Goal: Task Accomplishment & Management: Manage account settings

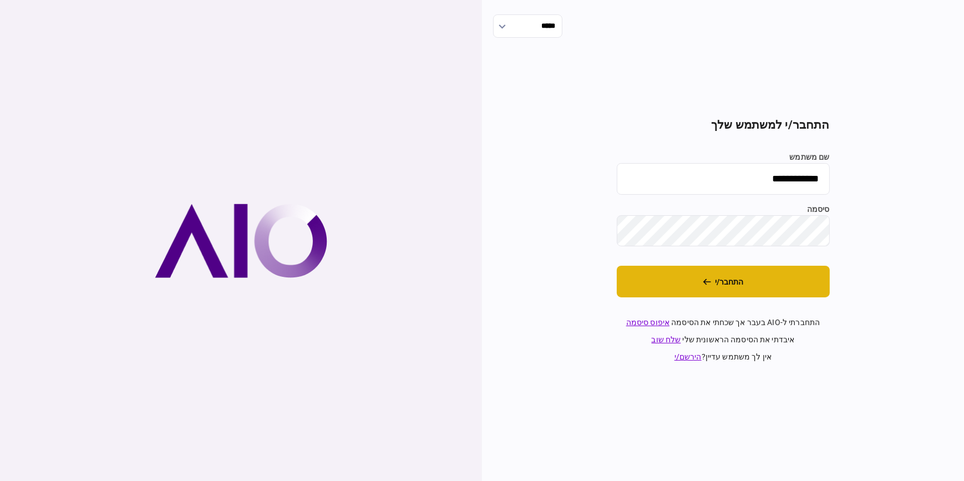
click at [798, 281] on button "התחבר/י" at bounding box center [723, 282] width 213 height 32
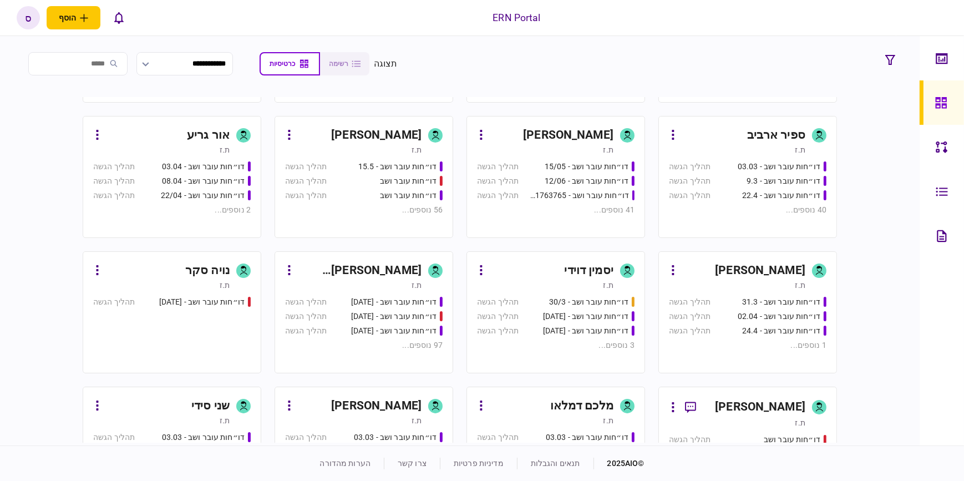
scroll to position [554, 0]
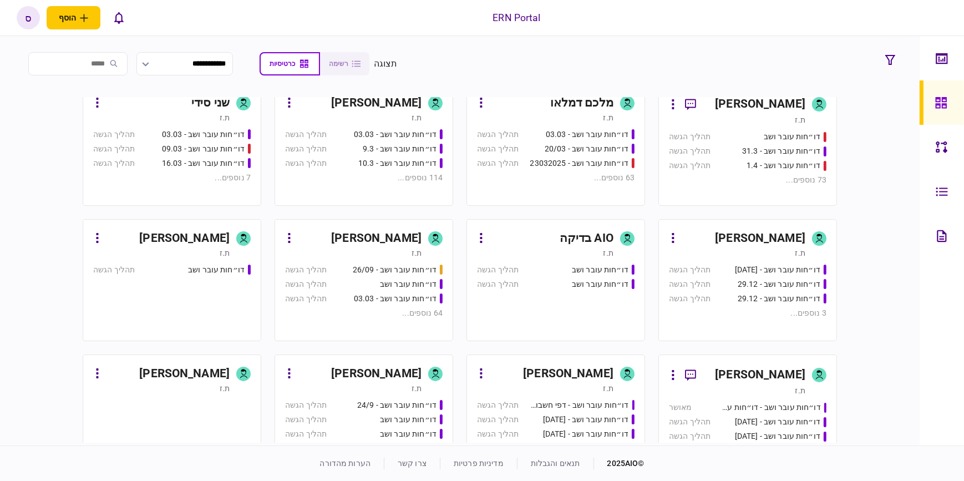
click at [605, 368] on div "[PERSON_NAME]" at bounding box center [568, 374] width 90 height 18
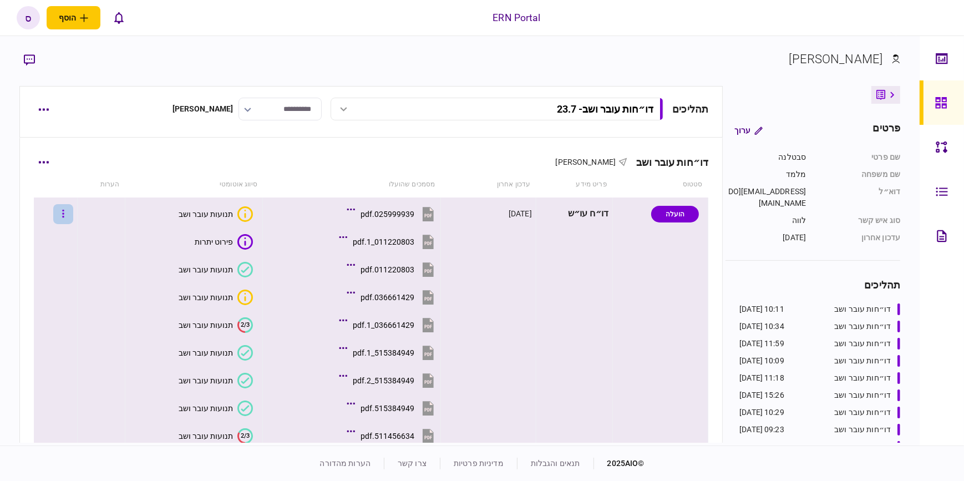
click at [68, 213] on button "button" at bounding box center [63, 214] width 20 height 20
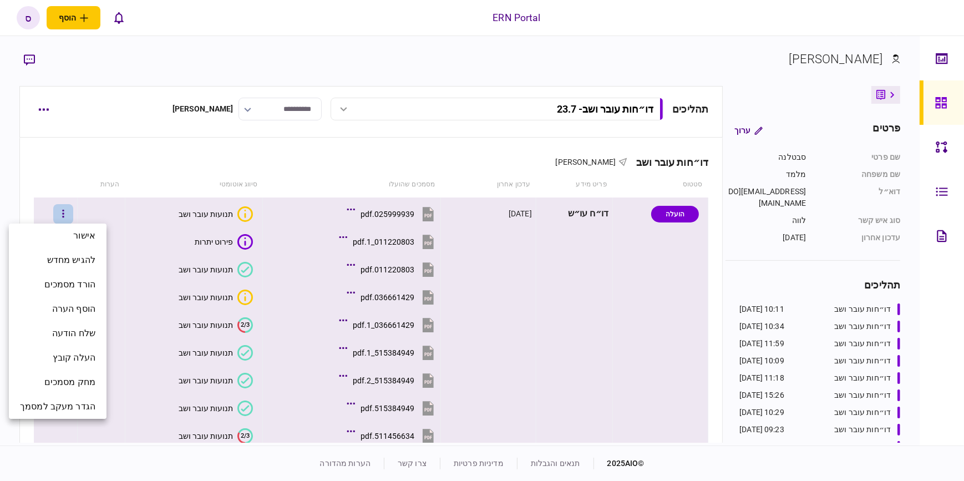
click at [48, 110] on div at bounding box center [482, 240] width 964 height 481
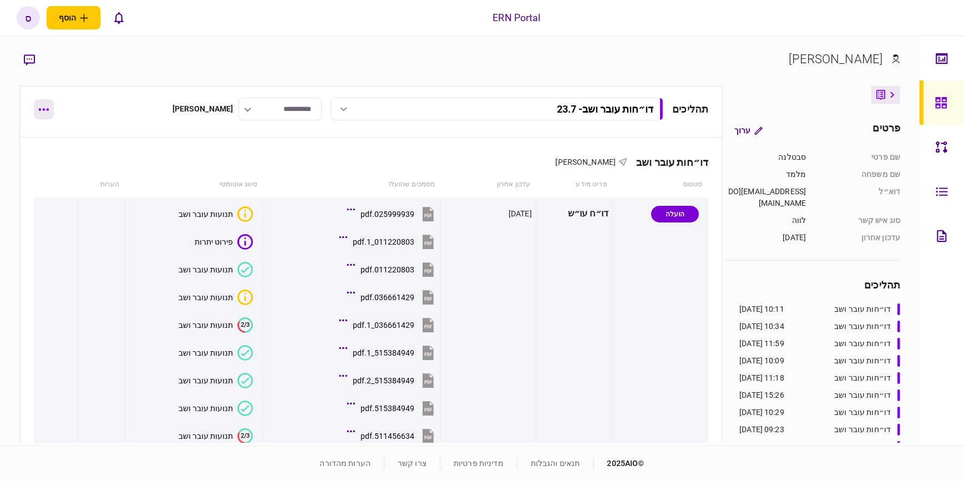
click at [47, 110] on icon "button" at bounding box center [44, 110] width 10 height 2
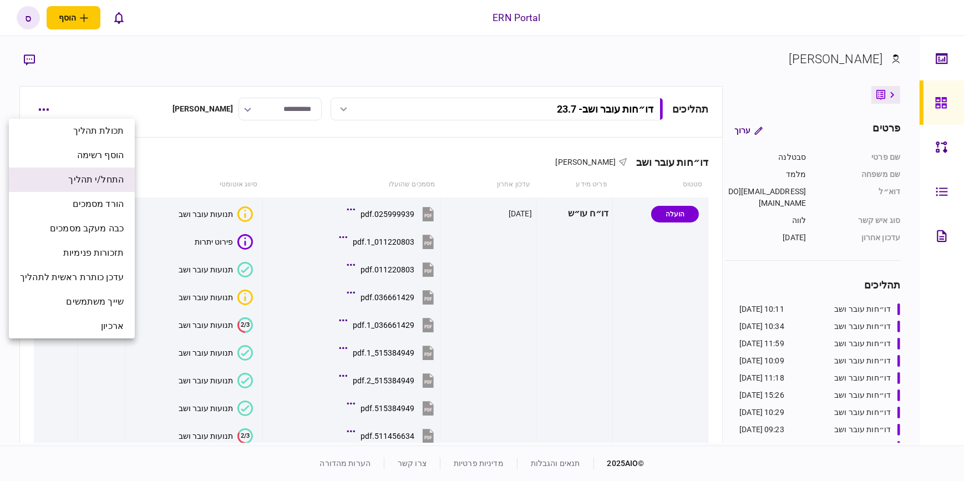
click at [118, 177] on span "התחל/י תהליך" at bounding box center [95, 179] width 55 height 13
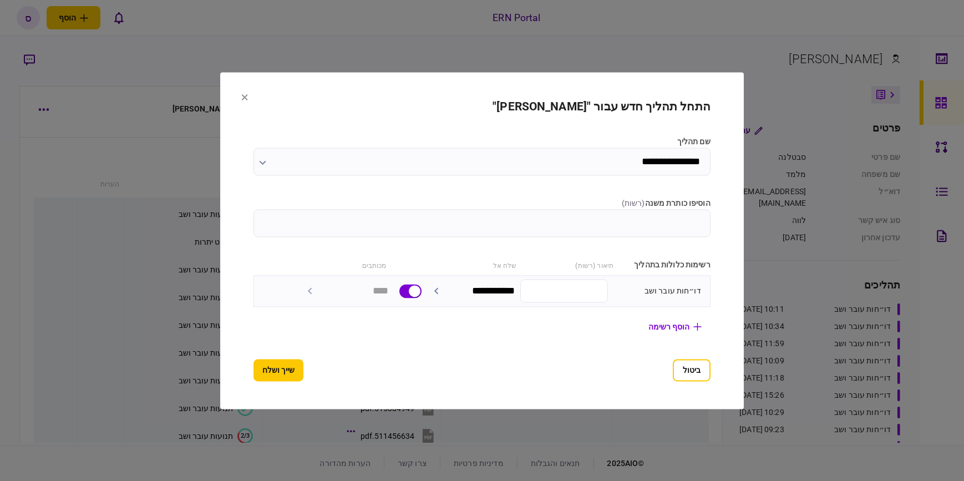
click at [548, 221] on input "הוסיפו כותרת משנה ( רשות )" at bounding box center [481, 223] width 457 height 28
type input "****"
click at [253, 368] on button "שייך ושלח" at bounding box center [278, 370] width 50 height 22
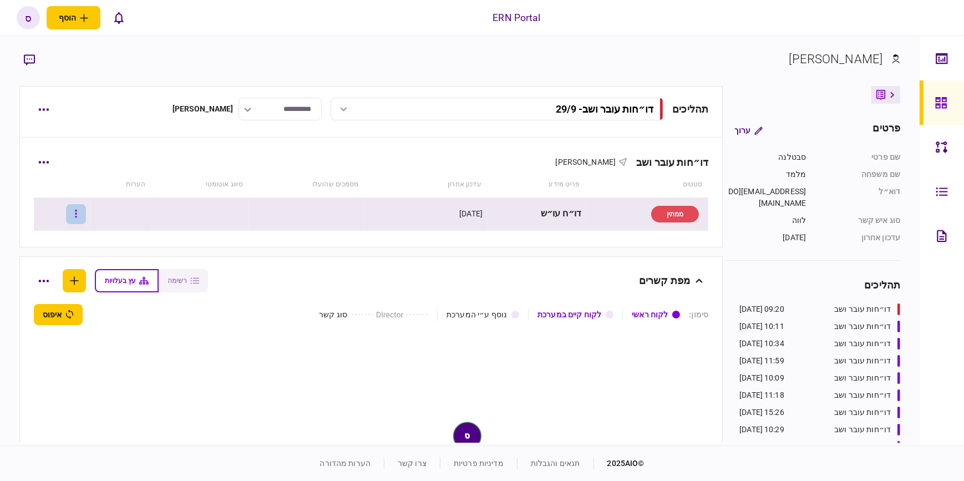
click at [86, 216] on button "button" at bounding box center [76, 214] width 20 height 20
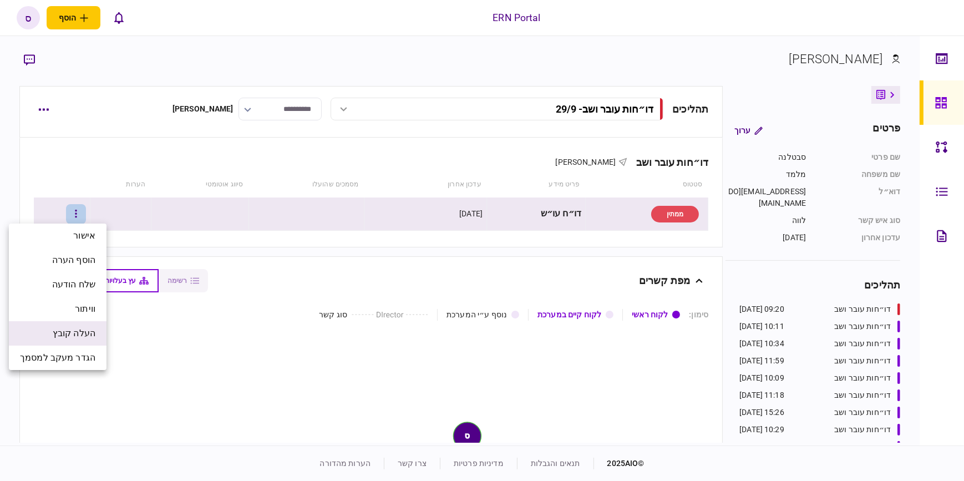
click at [86, 330] on span "העלה קובץ" at bounding box center [74, 333] width 43 height 13
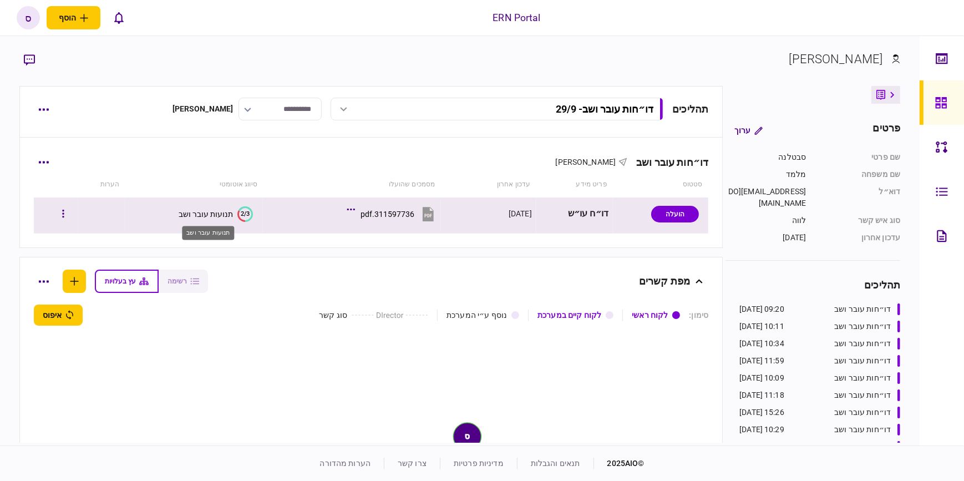
click at [194, 210] on div "תנועות עובר ושב" at bounding box center [206, 214] width 54 height 9
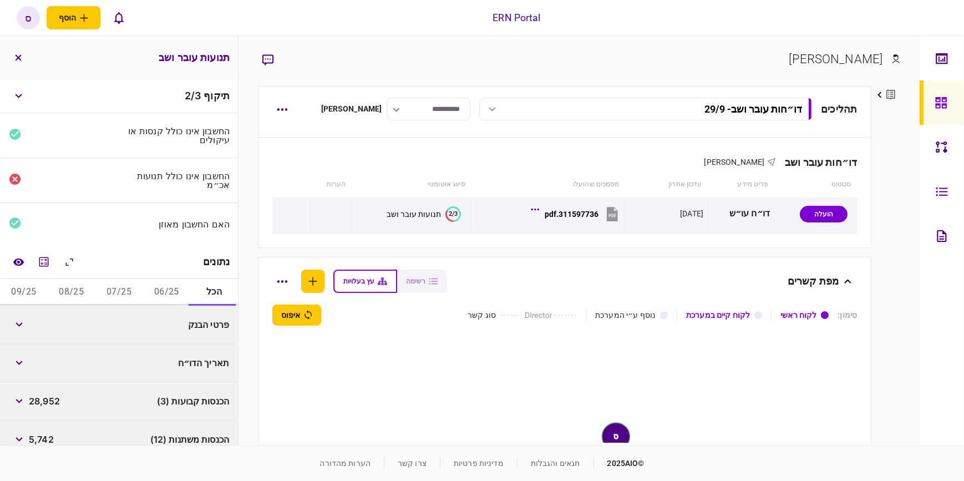
click at [159, 291] on button "06/25" at bounding box center [166, 292] width 48 height 27
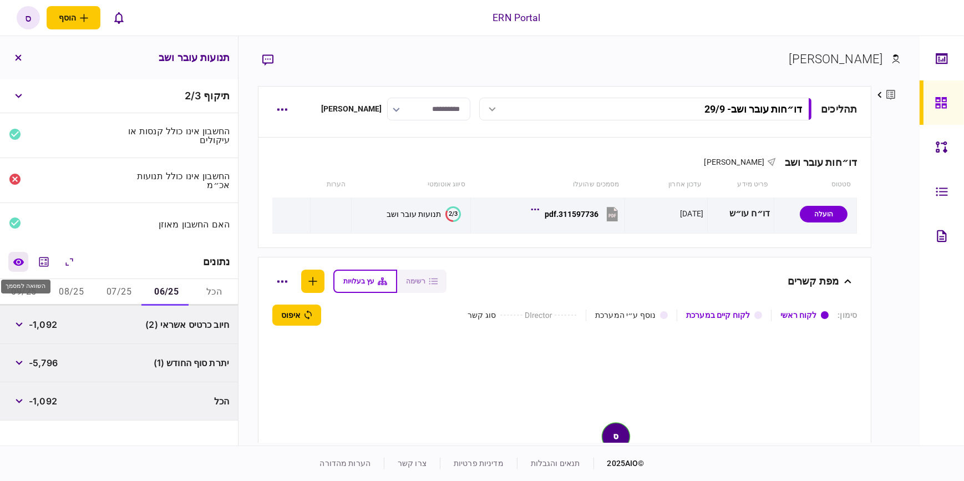
click at [27, 266] on button "השוואה למסמך" at bounding box center [18, 262] width 20 height 20
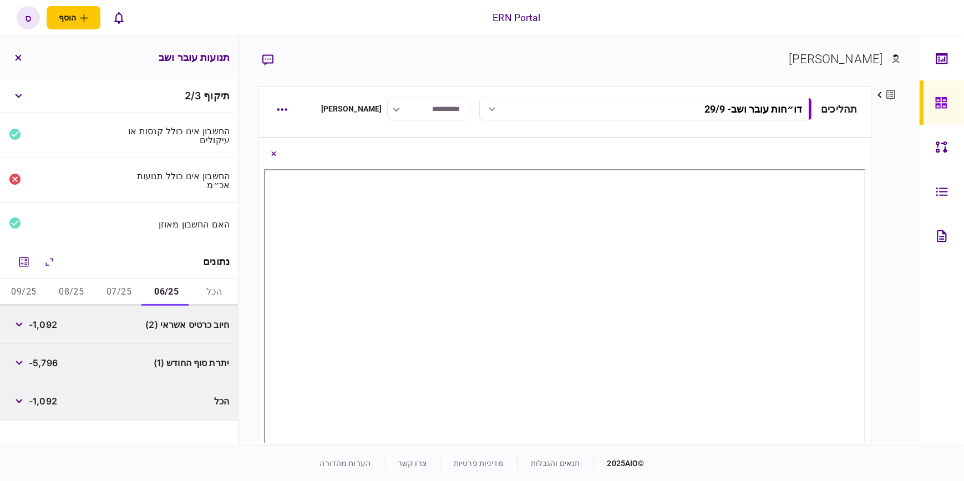
scroll to position [100, 0]
click at [30, 262] on icon "מחשבון" at bounding box center [23, 261] width 13 height 13
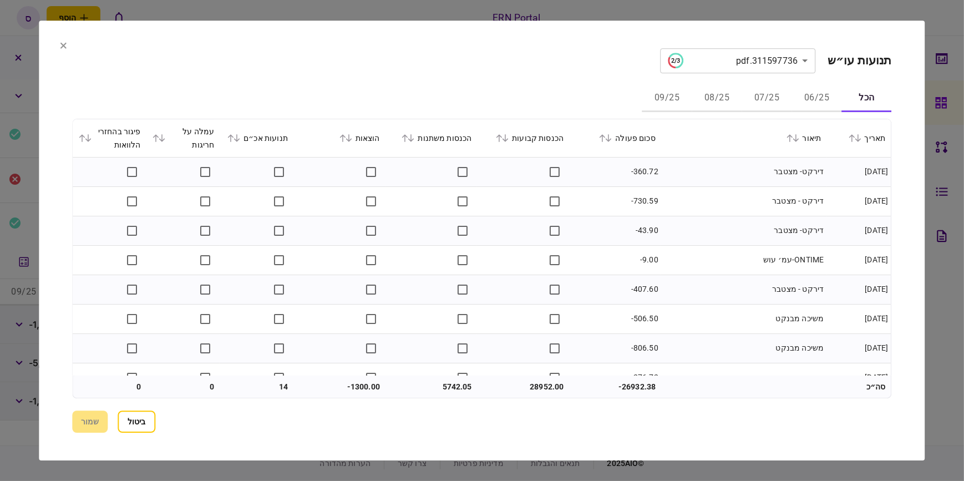
click at [818, 100] on button "06/25" at bounding box center [817, 98] width 50 height 27
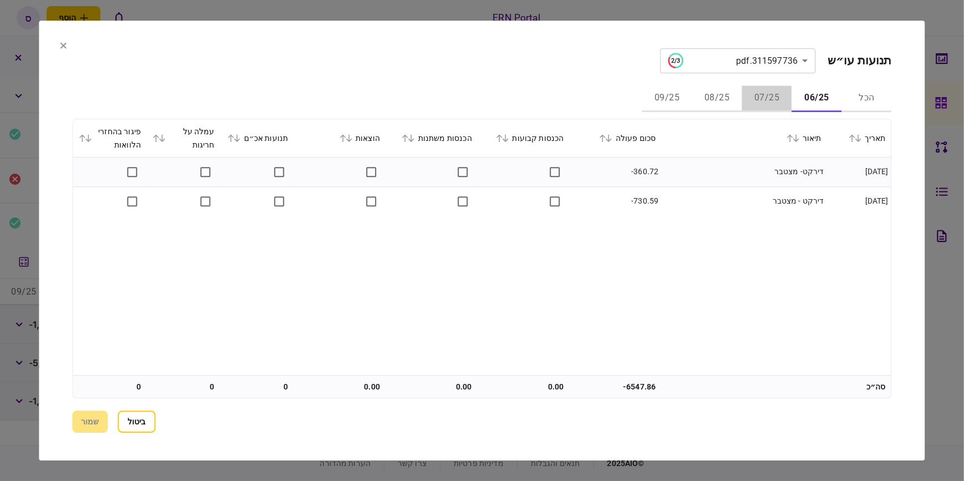
click at [773, 104] on button "07/25" at bounding box center [767, 98] width 50 height 27
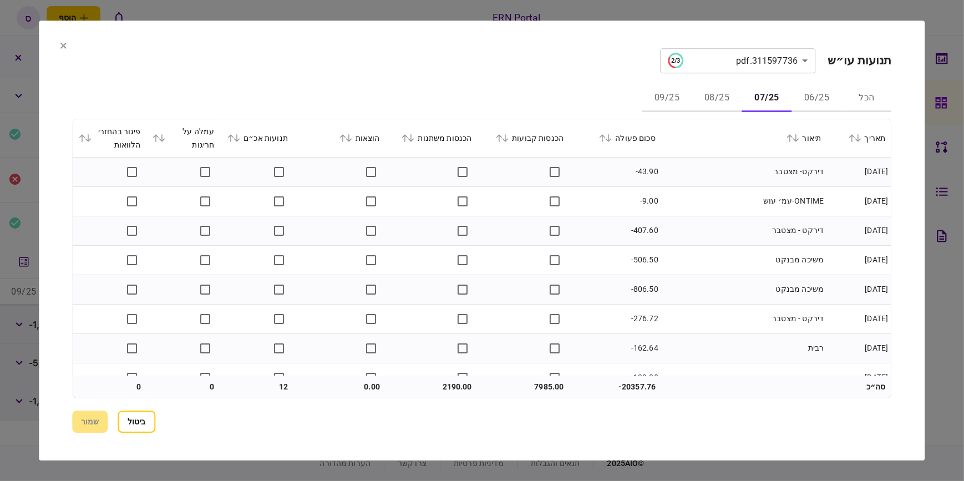
click at [508, 140] on icon at bounding box center [505, 138] width 6 height 8
click at [415, 138] on icon at bounding box center [411, 138] width 7 height 8
click at [241, 137] on icon at bounding box center [237, 138] width 7 height 8
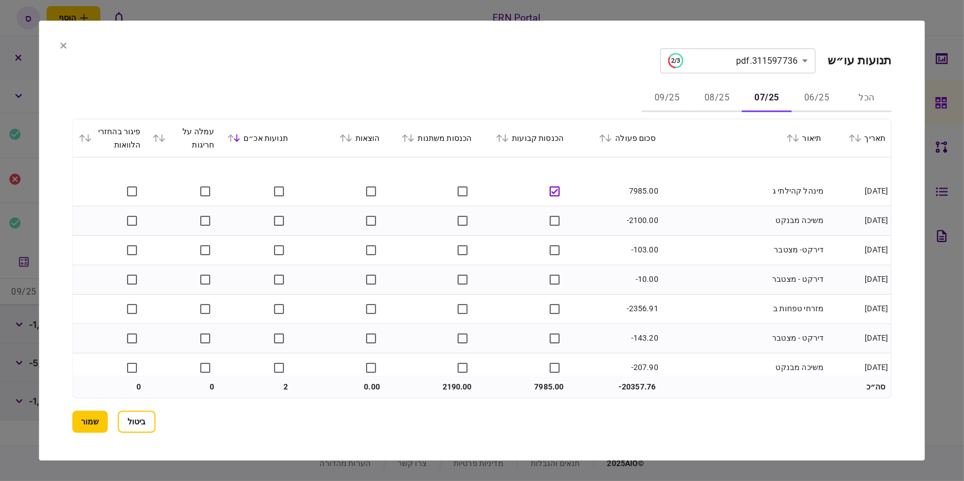
scroll to position [403, 0]
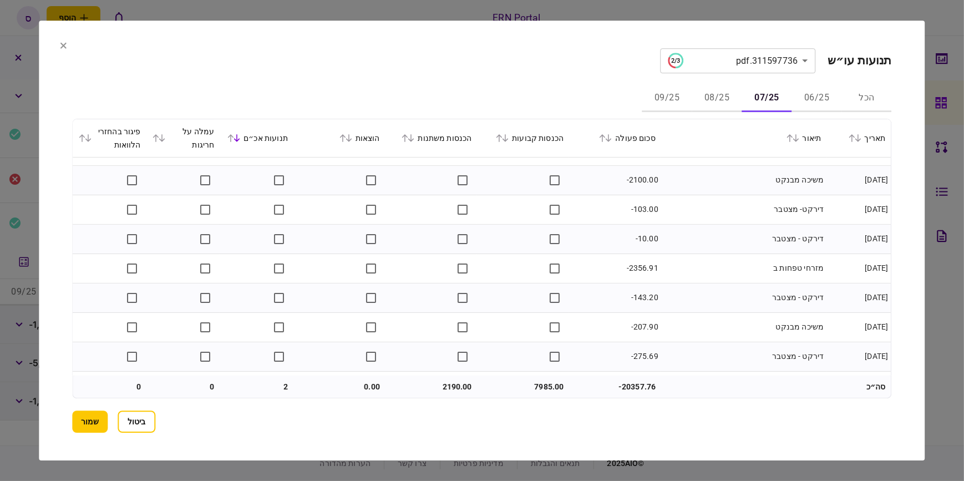
click at [163, 139] on icon at bounding box center [162, 138] width 7 height 8
click at [164, 139] on icon at bounding box center [162, 138] width 6 height 8
click at [90, 134] on icon at bounding box center [88, 138] width 7 height 8
click at [94, 412] on button "שמור" at bounding box center [89, 421] width 35 height 22
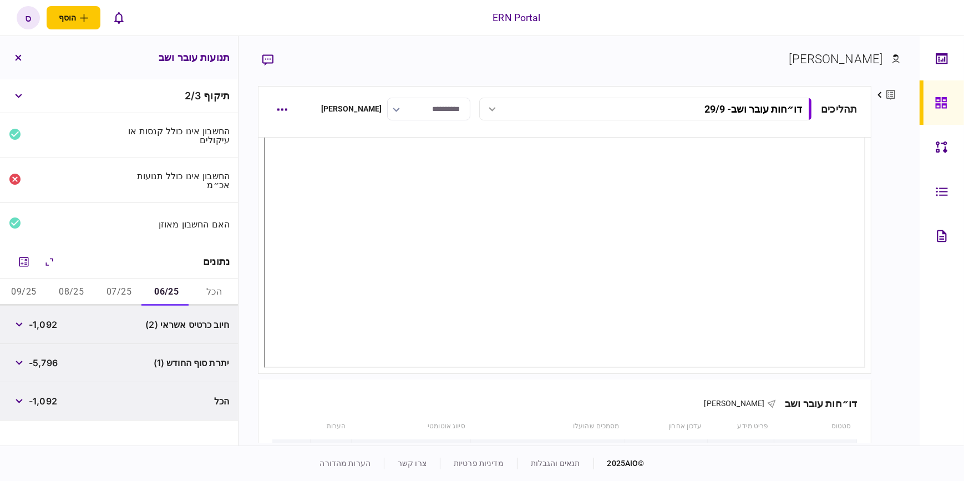
click at [125, 291] on button "07/25" at bounding box center [119, 292] width 48 height 27
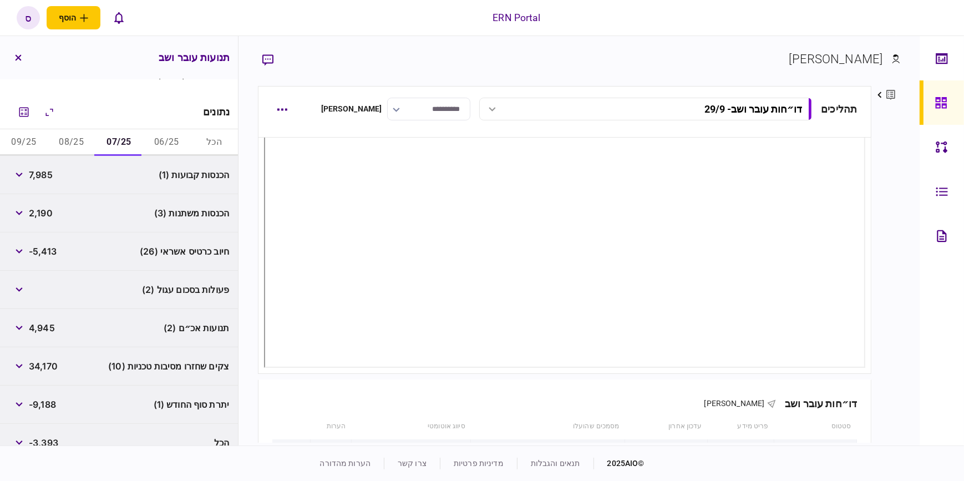
scroll to position [151, 0]
click at [26, 321] on button "button" at bounding box center [19, 327] width 20 height 20
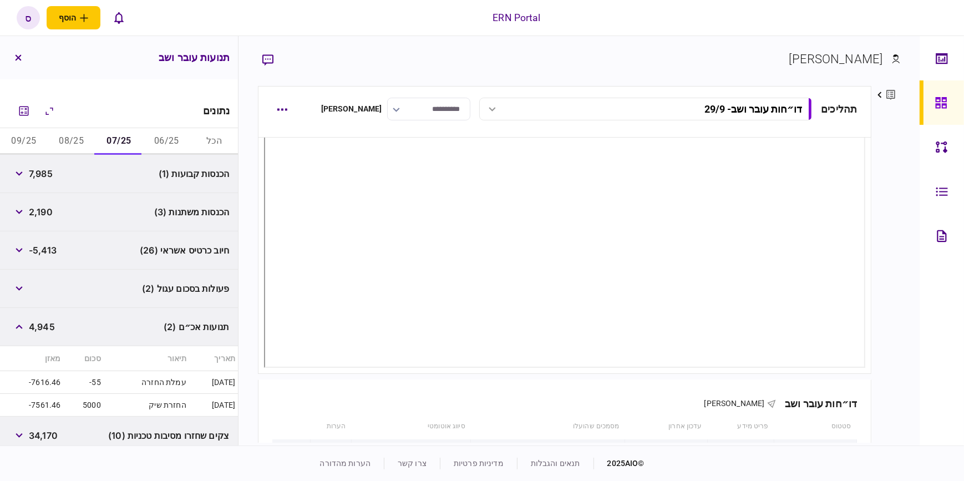
click at [74, 140] on button "08/25" at bounding box center [72, 141] width 48 height 27
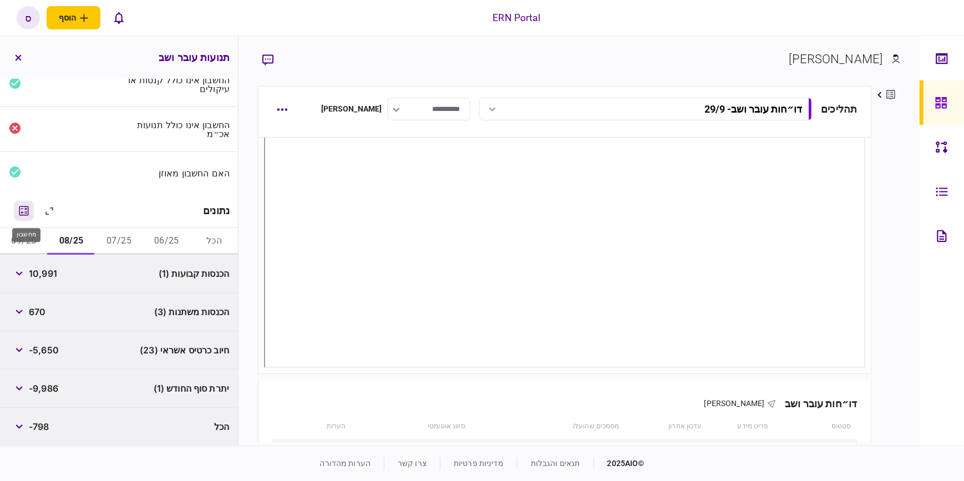
click at [23, 209] on icon "מחשבון" at bounding box center [23, 210] width 13 height 13
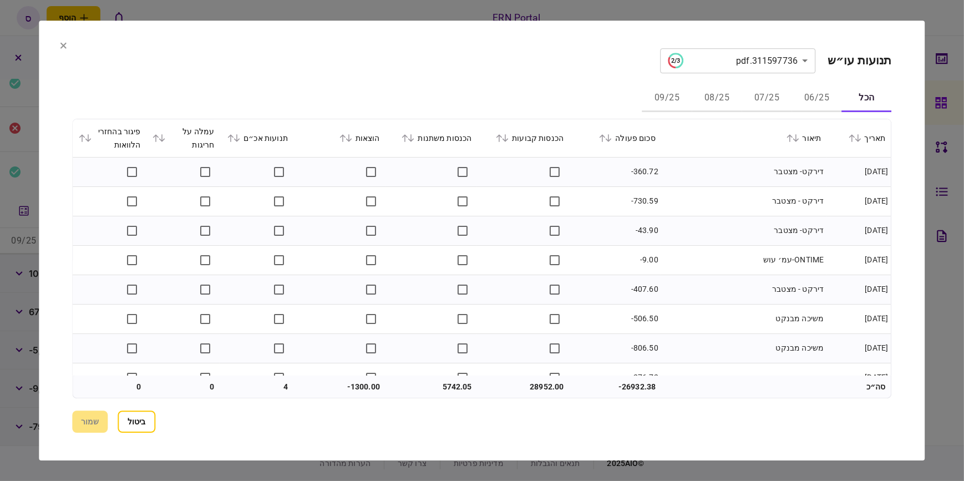
click at [716, 99] on button "08/25" at bounding box center [717, 98] width 50 height 27
click at [509, 135] on icon at bounding box center [505, 138] width 7 height 8
click at [409, 137] on icon at bounding box center [405, 138] width 7 height 8
click at [241, 135] on icon at bounding box center [237, 138] width 7 height 8
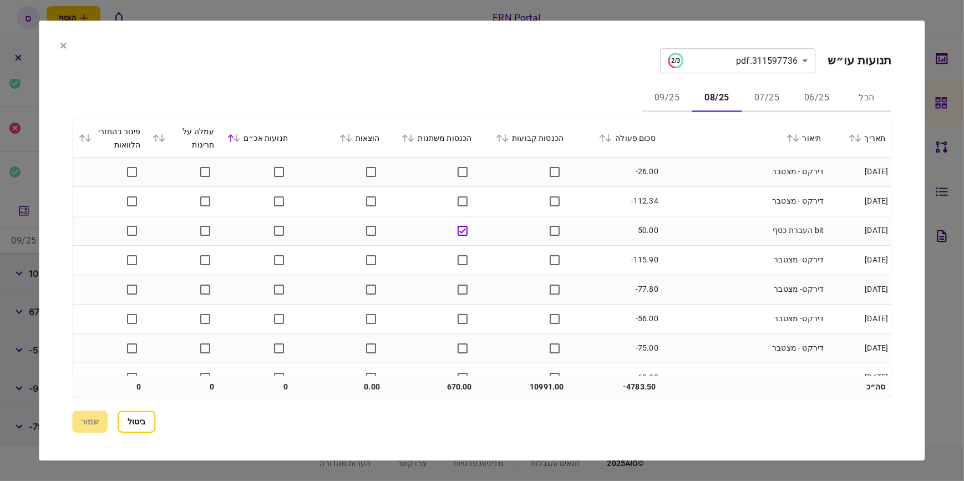
click at [241, 135] on icon at bounding box center [237, 138] width 7 height 8
click at [163, 135] on icon at bounding box center [162, 138] width 7 height 8
click at [62, 48] on icon at bounding box center [63, 45] width 6 height 6
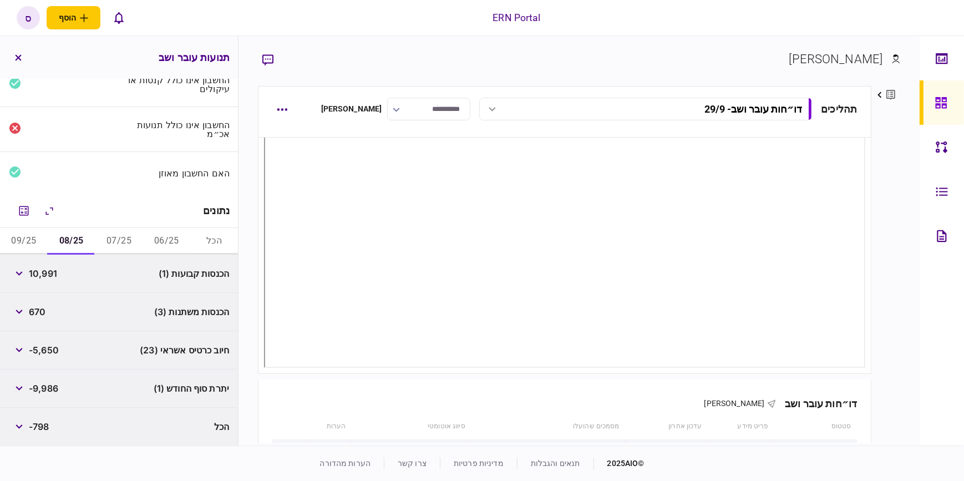
scroll to position [0, 0]
